Goal: Transaction & Acquisition: Purchase product/service

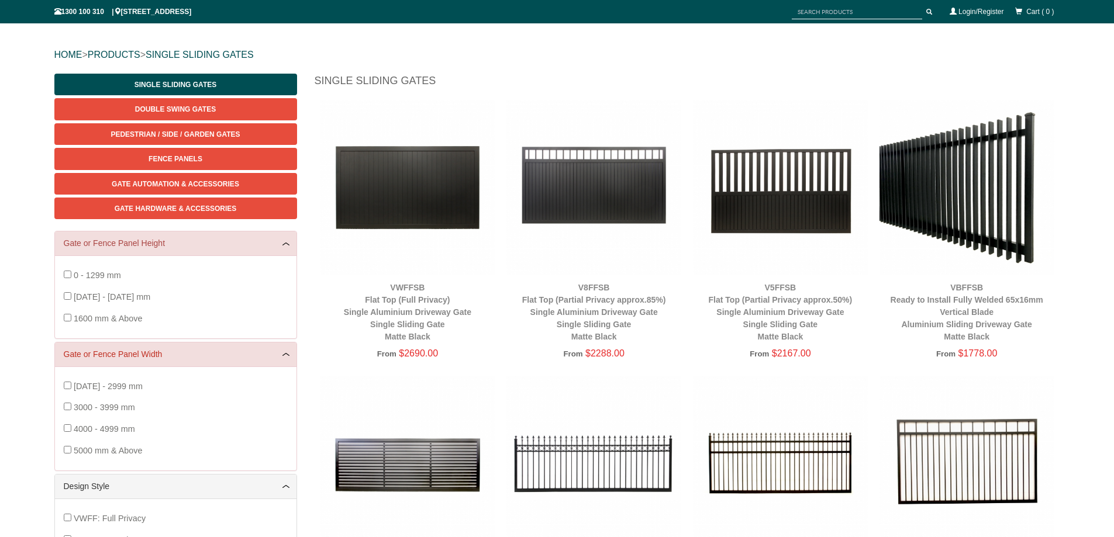
scroll to position [111, 0]
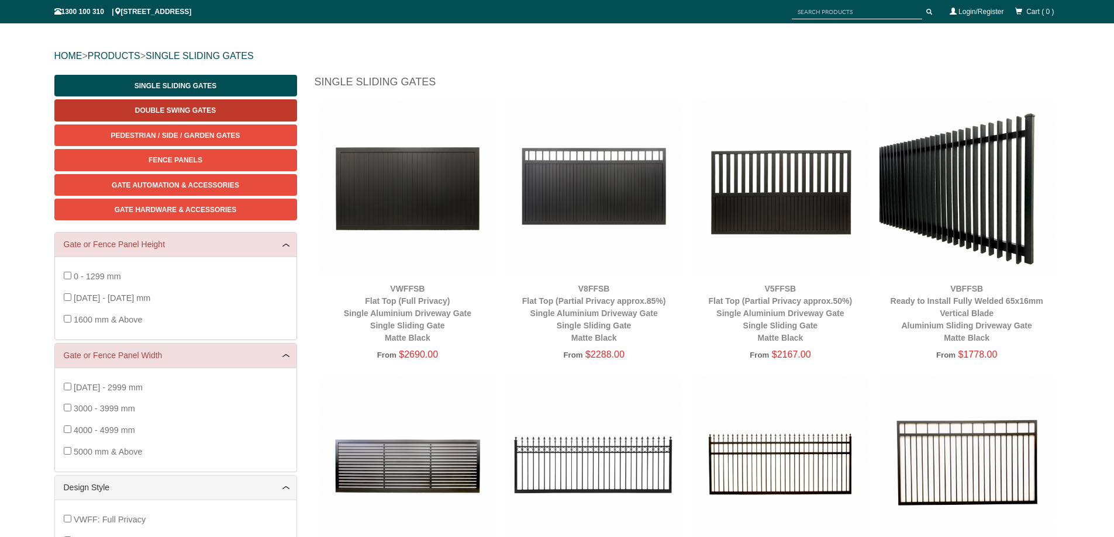
click at [191, 109] on span "Double Swing Gates" at bounding box center [175, 110] width 81 height 8
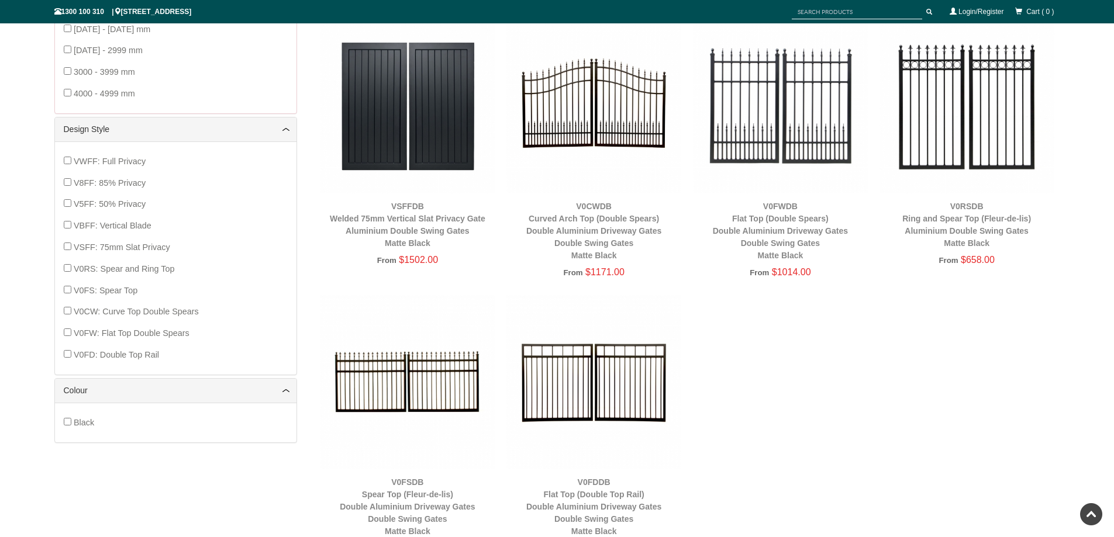
scroll to position [438, 0]
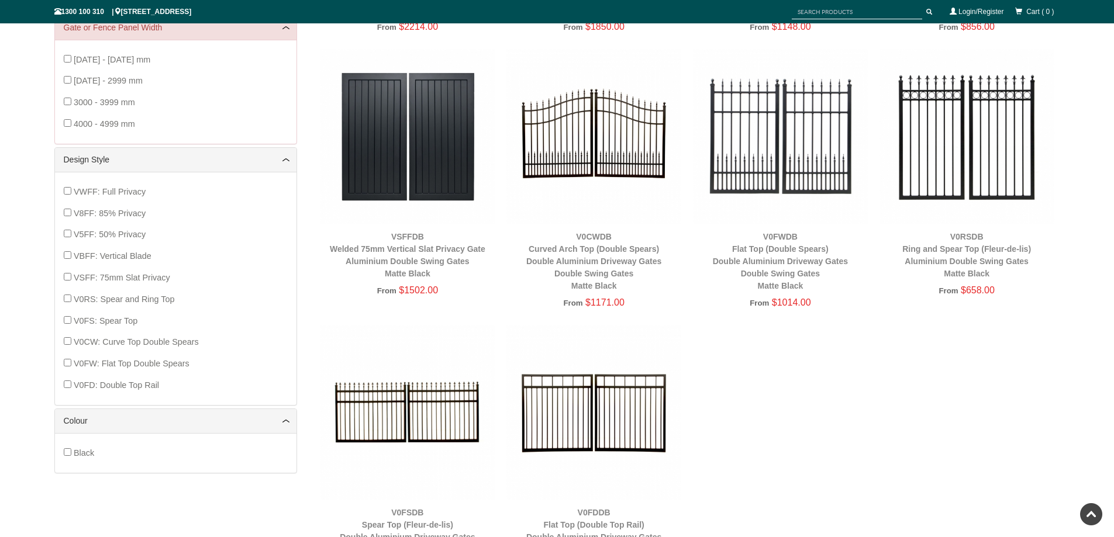
click at [585, 163] on img at bounding box center [593, 136] width 175 height 175
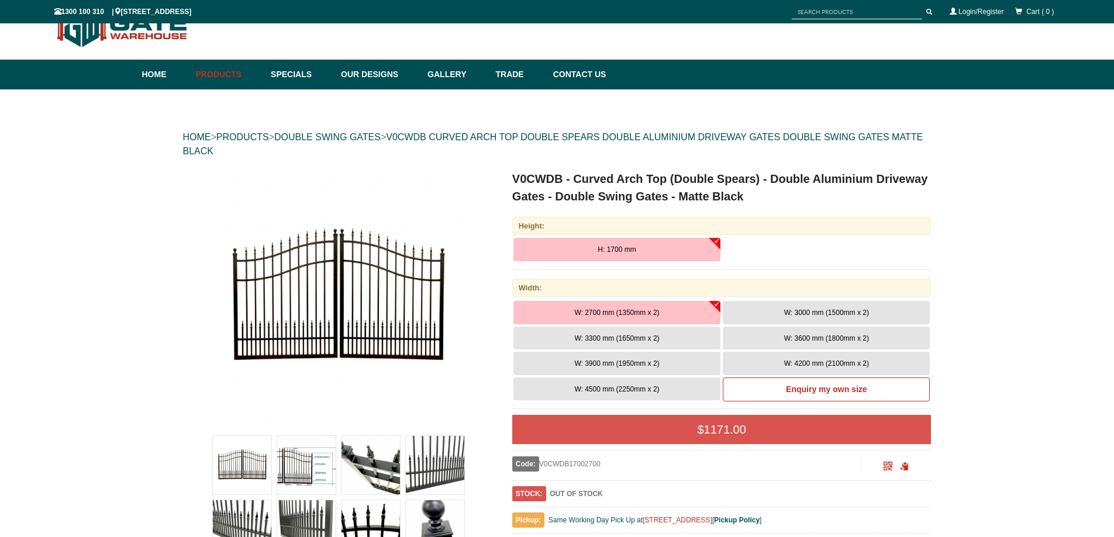
click at [814, 340] on span "W: 3600 mm (1800mm x 2)" at bounding box center [826, 338] width 85 height 8
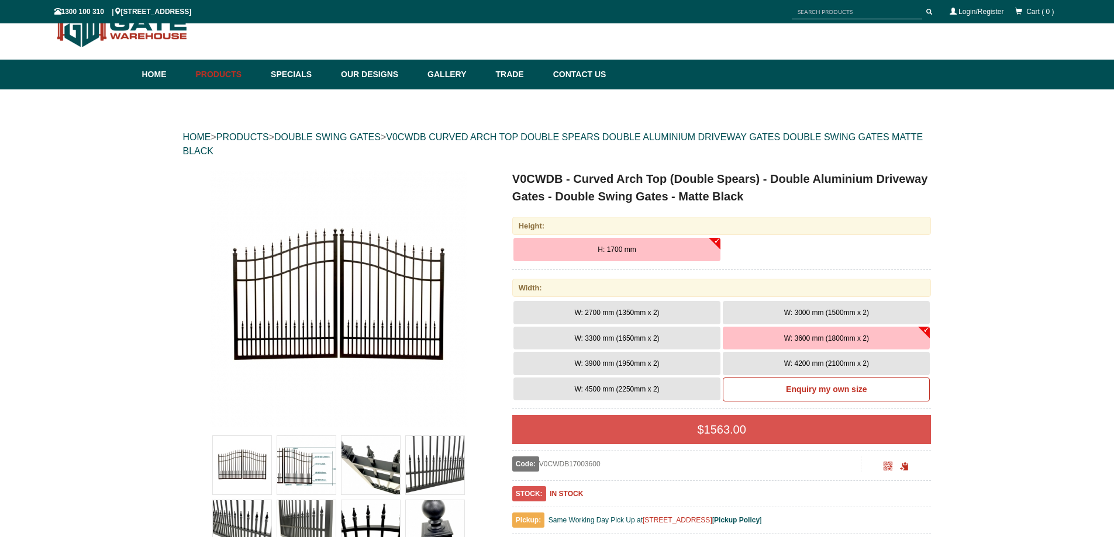
click at [813, 341] on span "W: 3600 mm (1800mm x 2)" at bounding box center [826, 338] width 85 height 8
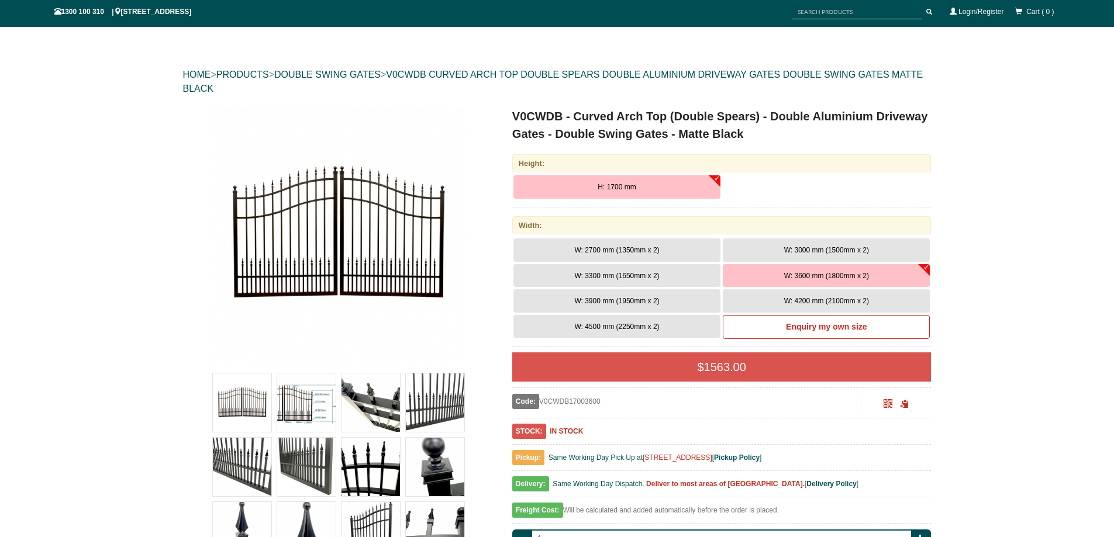
scroll to position [88, 0]
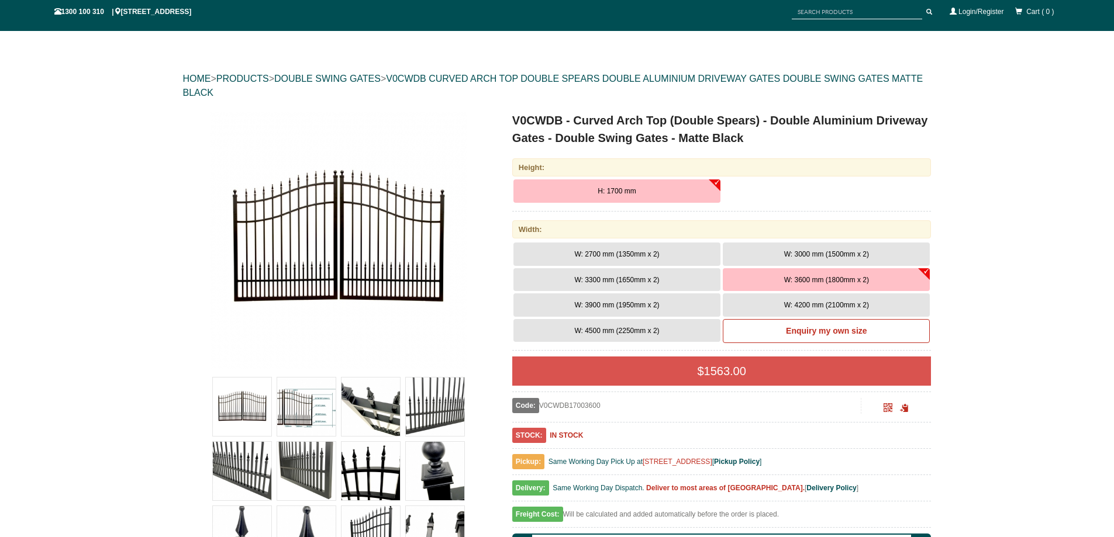
click at [605, 191] on span "H: 1700 mm" at bounding box center [617, 191] width 38 height 8
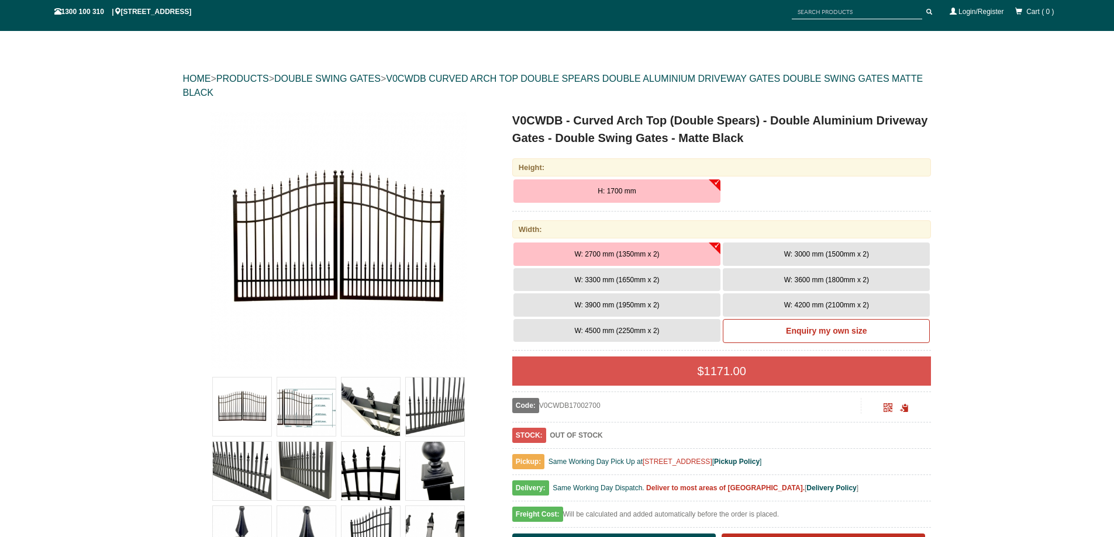
click at [634, 190] on span "H: 1700 mm" at bounding box center [617, 191] width 38 height 8
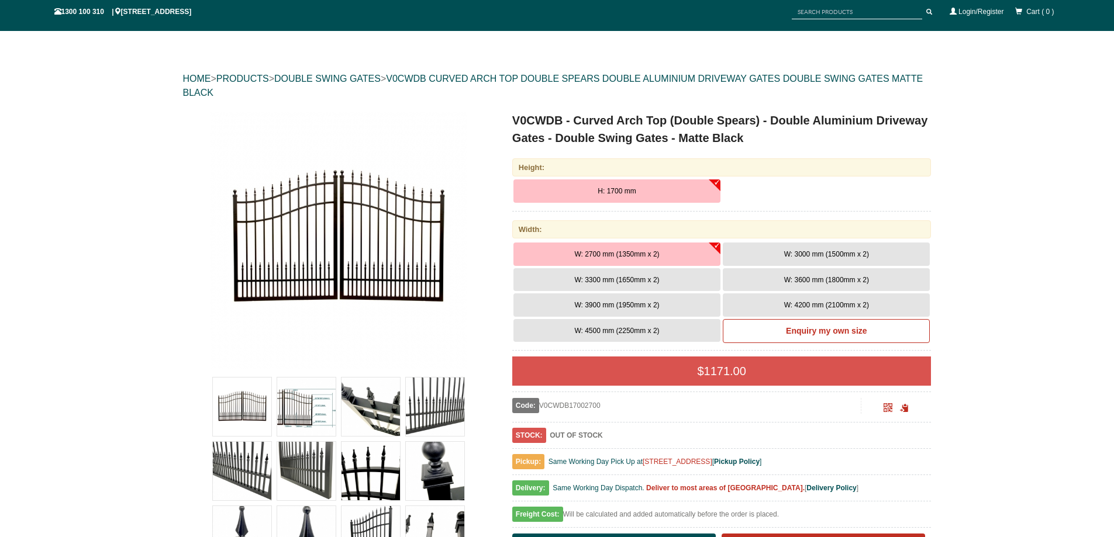
click at [716, 182] on button "H: 1700 mm" at bounding box center [616, 190] width 207 height 23
click at [629, 190] on span "H: 1700 mm" at bounding box center [617, 191] width 38 height 8
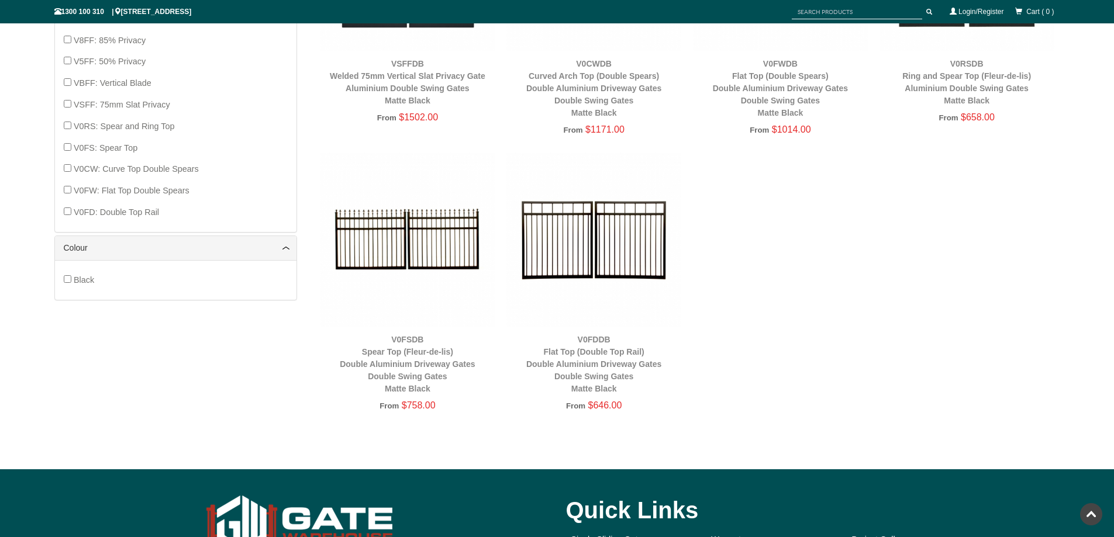
scroll to position [614, 0]
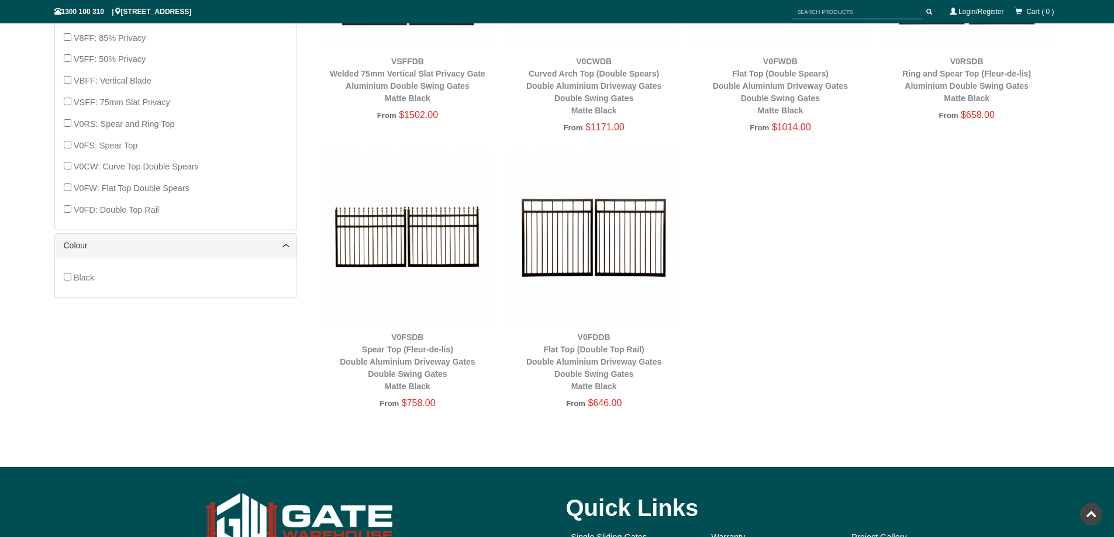
click at [412, 246] on img at bounding box center [407, 237] width 175 height 175
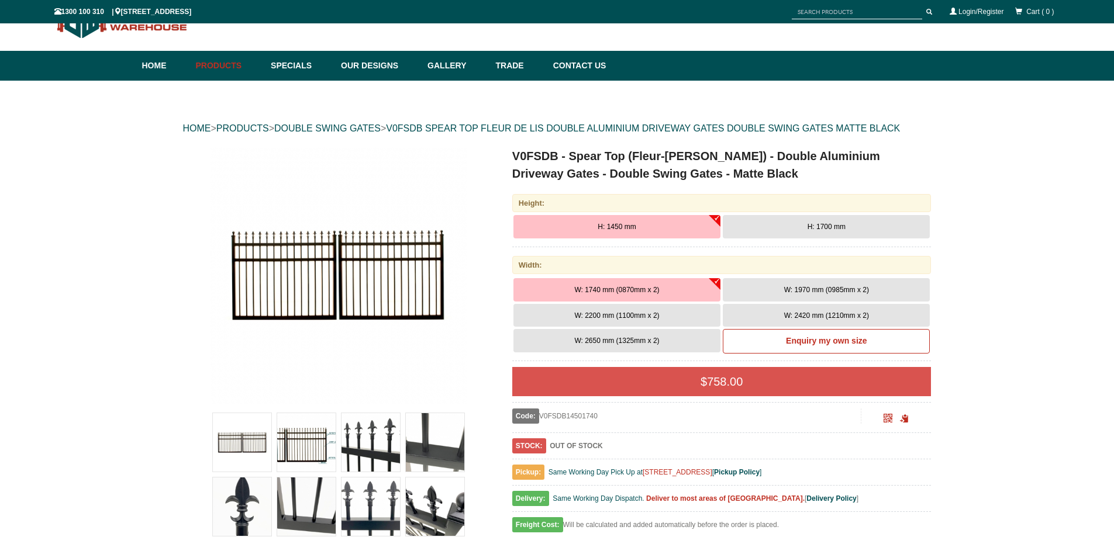
scroll to position [88, 0]
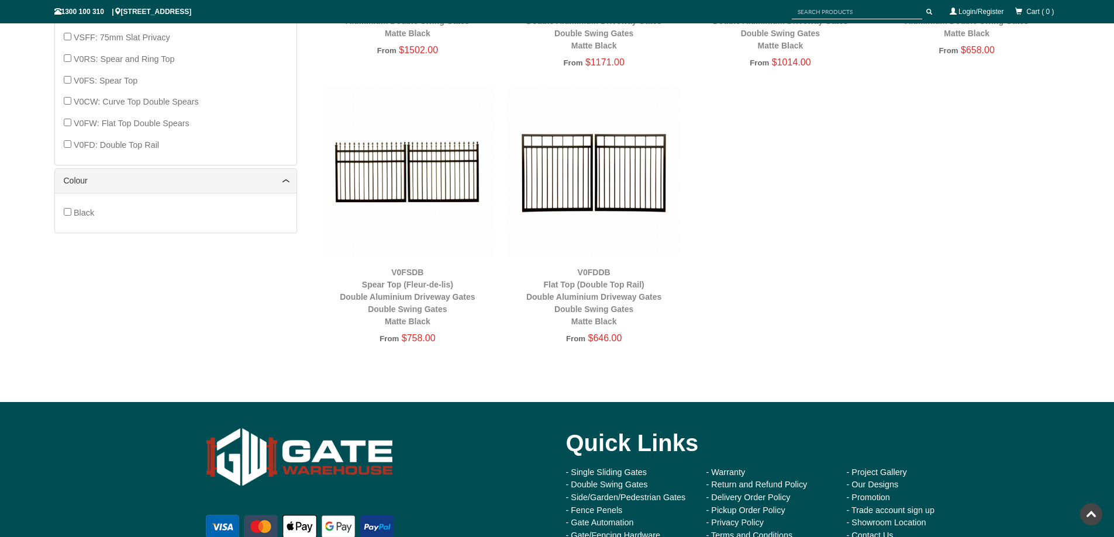
scroll to position [731, 0]
